Goal: Transaction & Acquisition: Purchase product/service

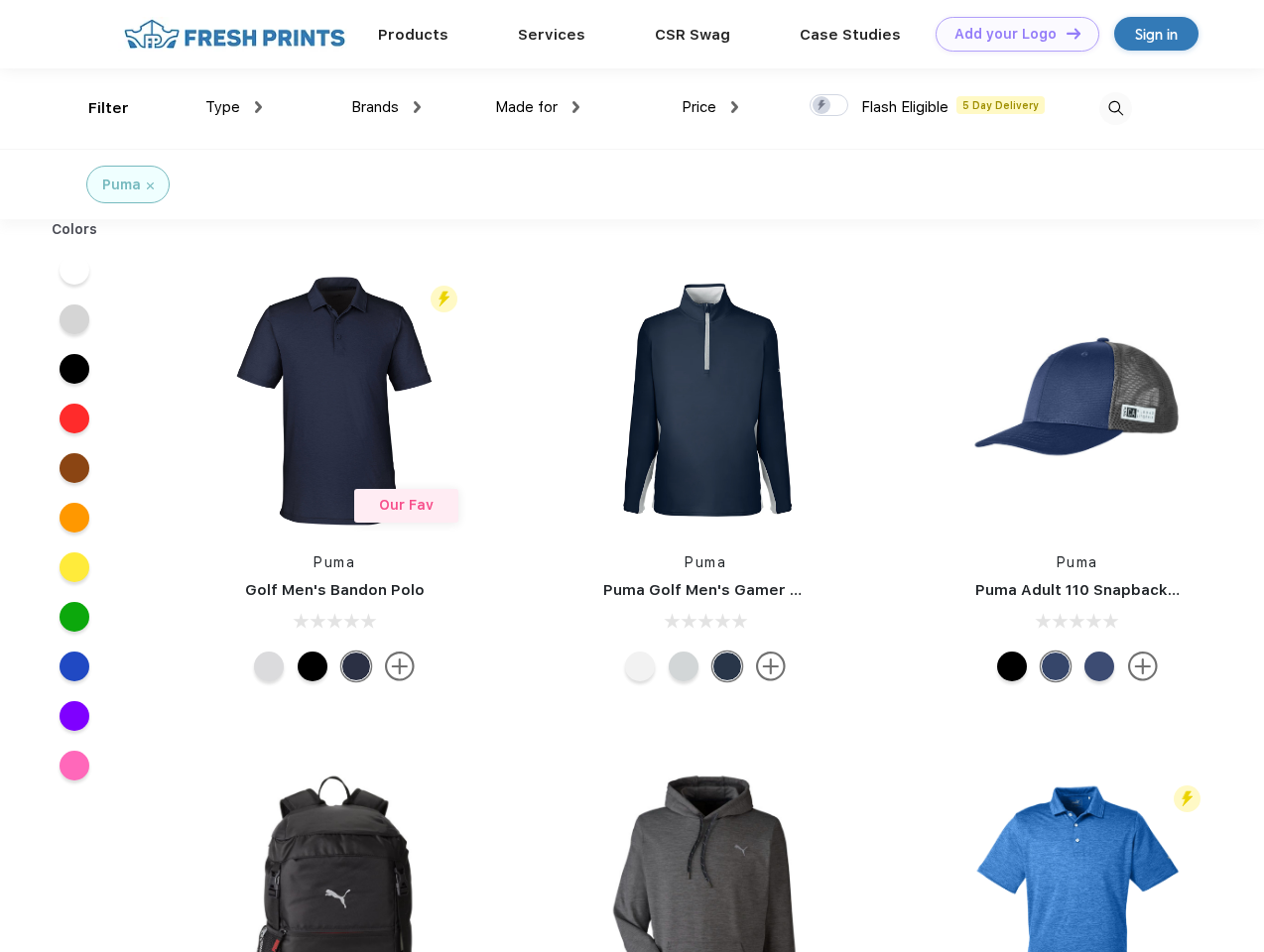
click at [1010, 34] on link "Add your Logo Design Tool" at bounding box center [1017, 34] width 164 height 35
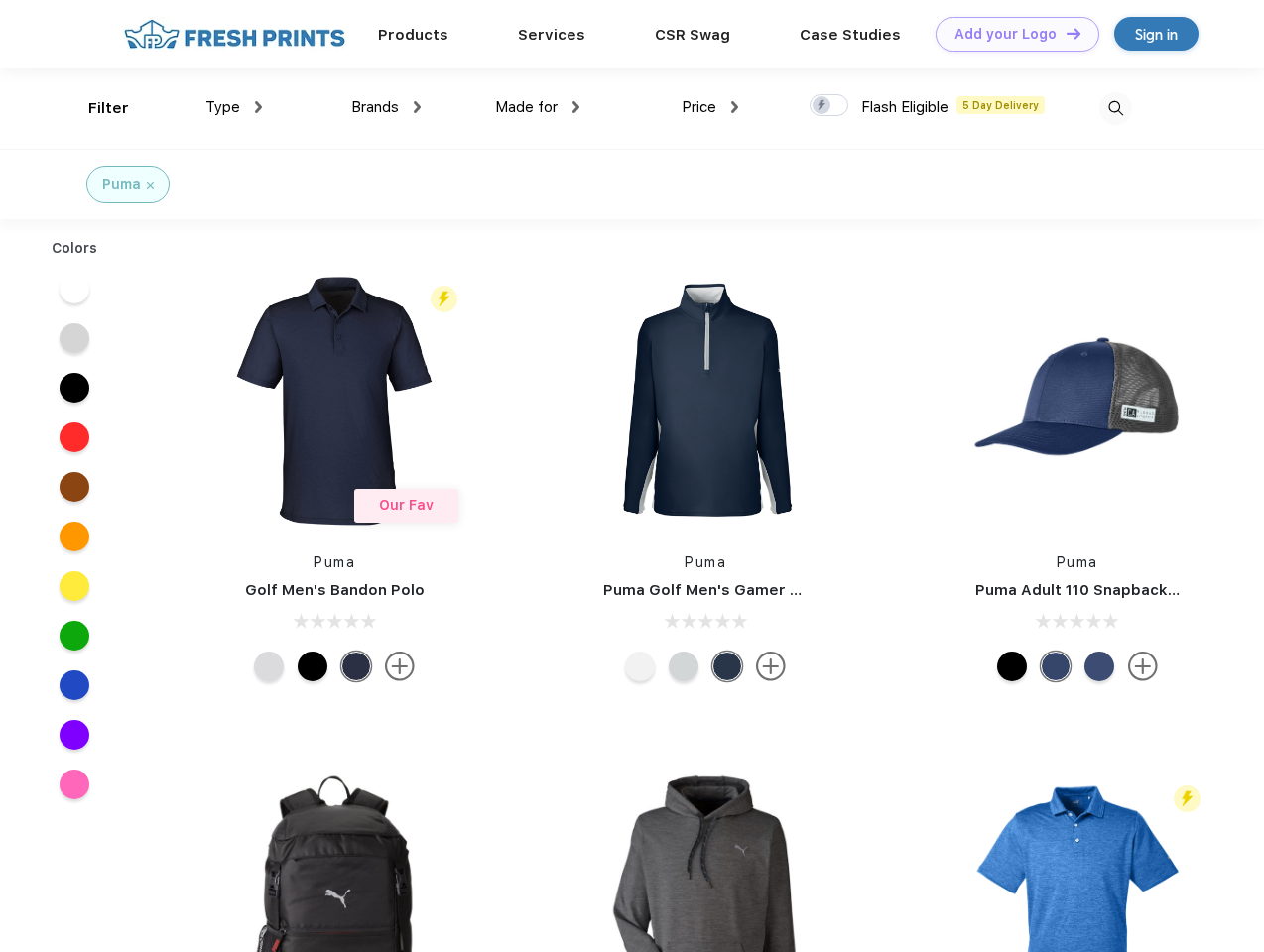
click at [0, 0] on div "Design Tool" at bounding box center [0, 0] width 0 height 0
click at [1064, 33] on link "Add your Logo Design Tool" at bounding box center [1017, 34] width 164 height 35
click at [95, 108] on div "Filter" at bounding box center [108, 108] width 41 height 23
click at [234, 107] on span "Type" at bounding box center [222, 107] width 35 height 18
click at [386, 107] on span "Brands" at bounding box center [375, 107] width 48 height 18
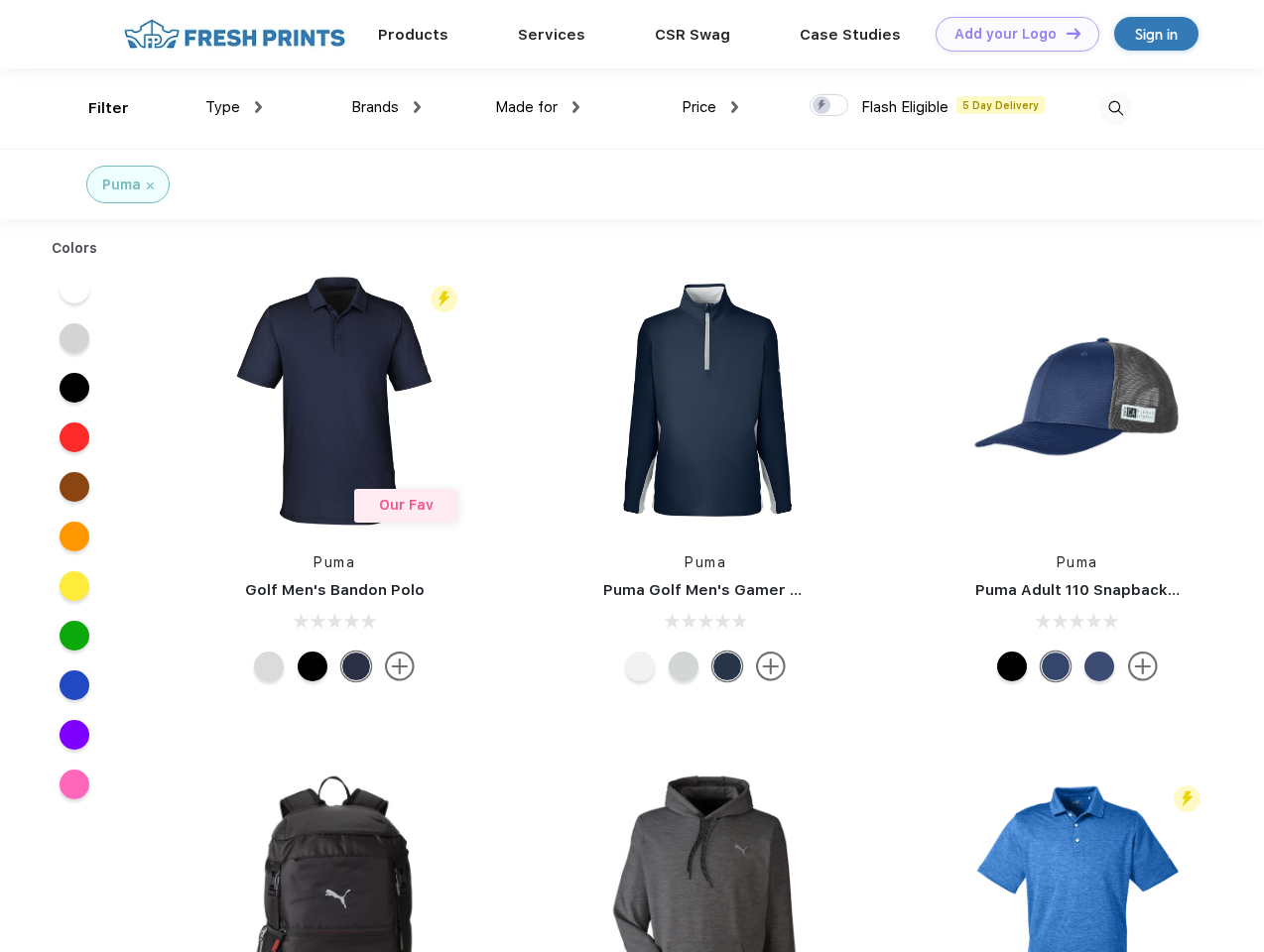
click at [538, 107] on span "Made for" at bounding box center [526, 107] width 62 height 18
click at [710, 107] on span "Price" at bounding box center [698, 107] width 35 height 18
click at [829, 106] on div at bounding box center [828, 105] width 39 height 22
click at [822, 106] on input "checkbox" at bounding box center [815, 99] width 13 height 13
click at [1115, 108] on img at bounding box center [1115, 108] width 33 height 33
